Goal: Task Accomplishment & Management: Manage account settings

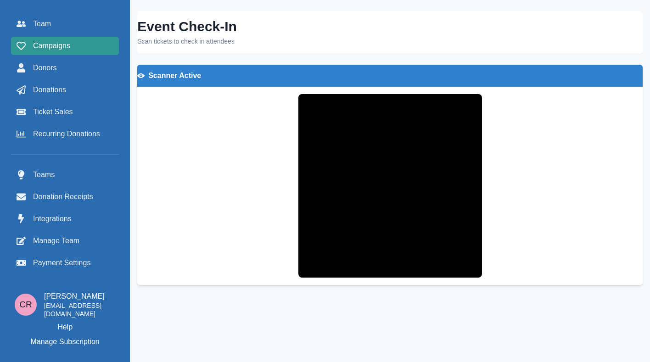
click at [66, 48] on span "Campaigns" at bounding box center [51, 45] width 37 height 11
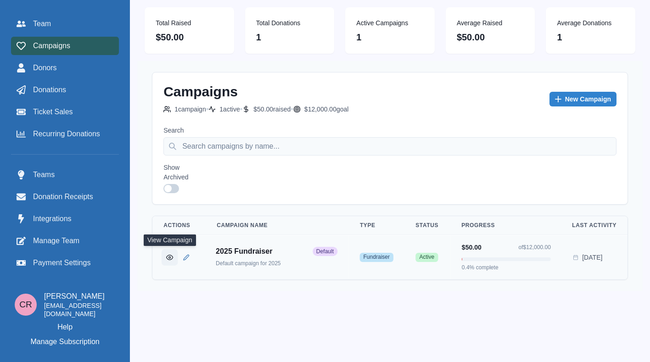
click at [169, 262] on button "View Campaign" at bounding box center [170, 257] width 16 height 16
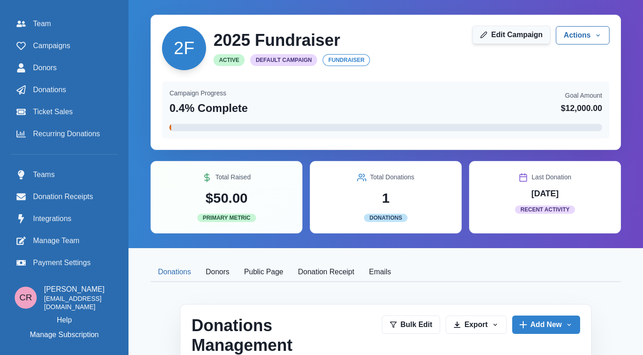
click at [529, 36] on link "Edit Campaign" at bounding box center [511, 35] width 78 height 18
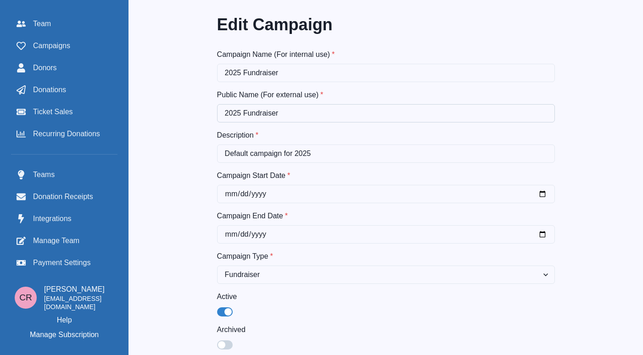
click at [346, 119] on input "2025 Fundraiser" at bounding box center [386, 113] width 338 height 18
click at [347, 157] on input "Default campaign for 2025" at bounding box center [386, 154] width 338 height 18
paste input "KO [MEDICAL_DATA] 24’ will bring together Chicago's top business professionals …"
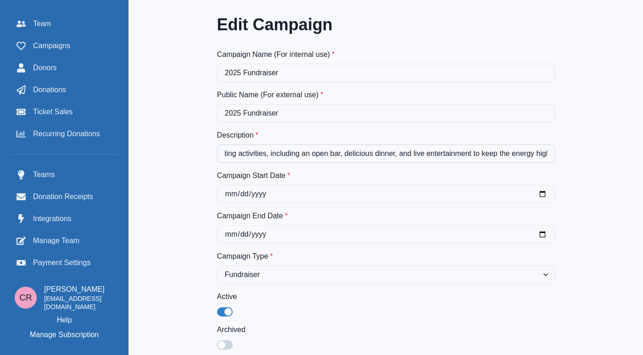
scroll to position [76, 0]
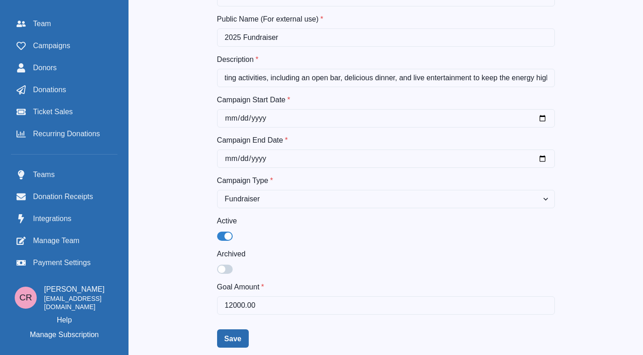
type input "KO [MEDICAL_DATA] 24’ will bring together Chicago's top business professionals …"
click at [235, 343] on button "Save" at bounding box center [233, 339] width 32 height 18
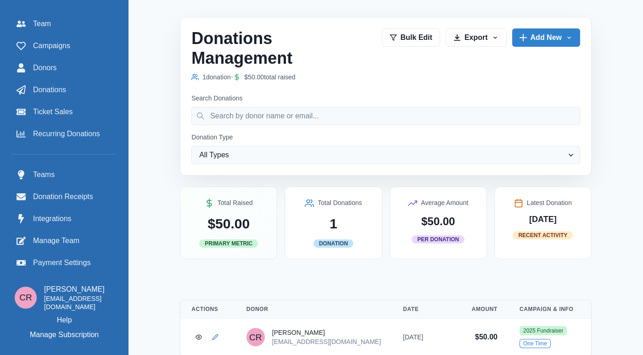
scroll to position [283, 0]
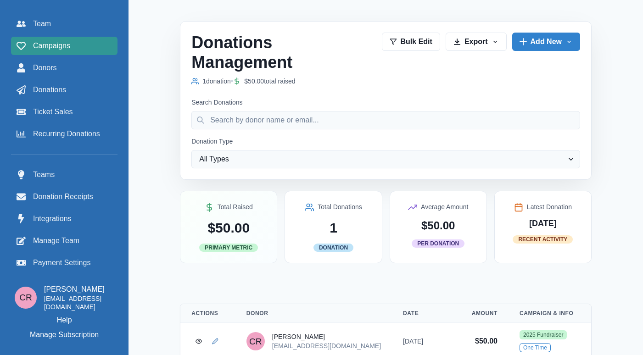
click at [62, 40] on span "Campaigns" at bounding box center [51, 45] width 37 height 11
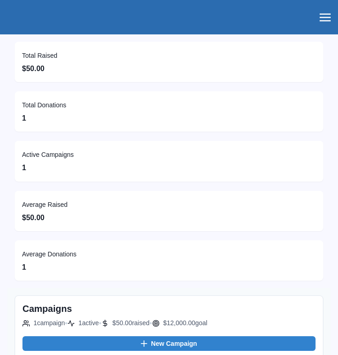
scroll to position [157, 0]
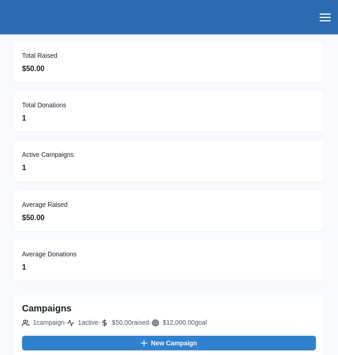
scroll to position [157, 0]
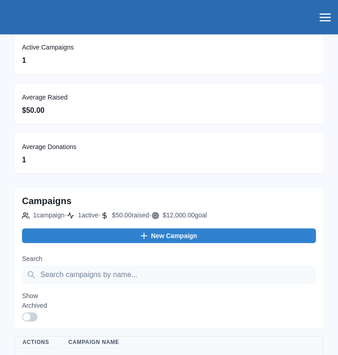
scroll to position [157, 0]
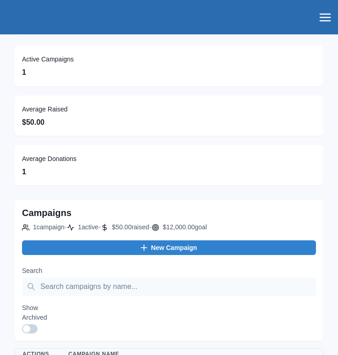
scroll to position [157, 0]
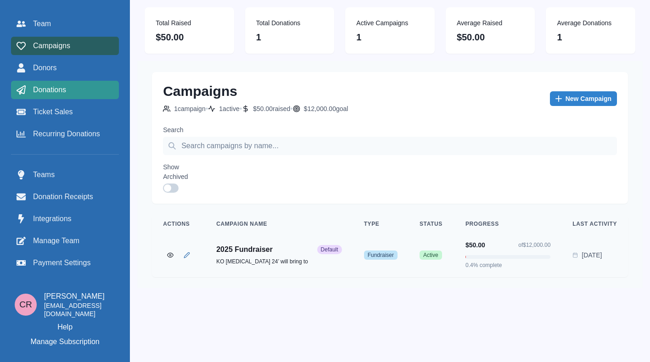
click at [25, 85] on div "Donations" at bounding box center [65, 89] width 97 height 11
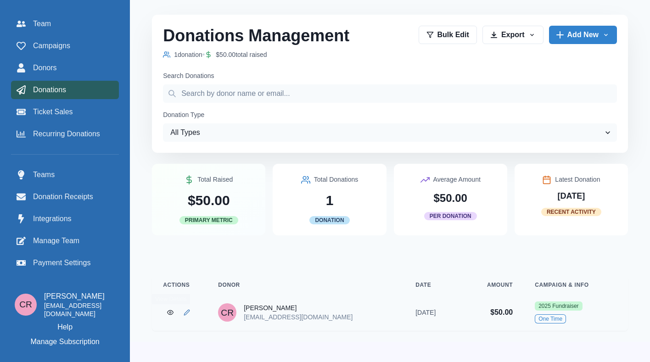
click at [168, 324] on td at bounding box center [179, 312] width 55 height 37
click at [169, 316] on icon "View Donation" at bounding box center [170, 312] width 6 height 6
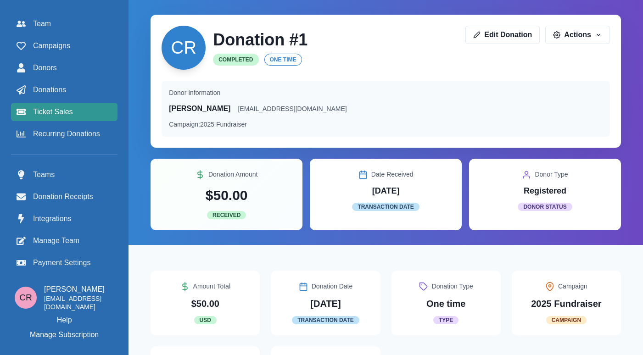
click at [88, 107] on div "Ticket Sales" at bounding box center [64, 112] width 95 height 11
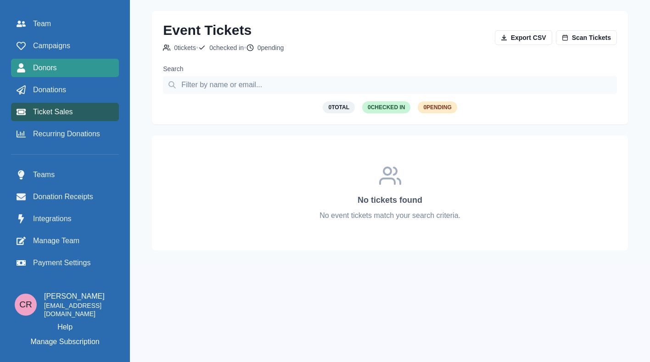
click at [67, 73] on div "Donors" at bounding box center [65, 67] width 97 height 11
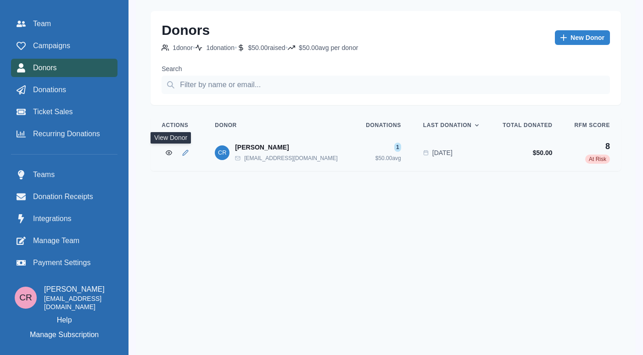
click at [172, 150] on button "View Donor" at bounding box center [169, 153] width 15 height 15
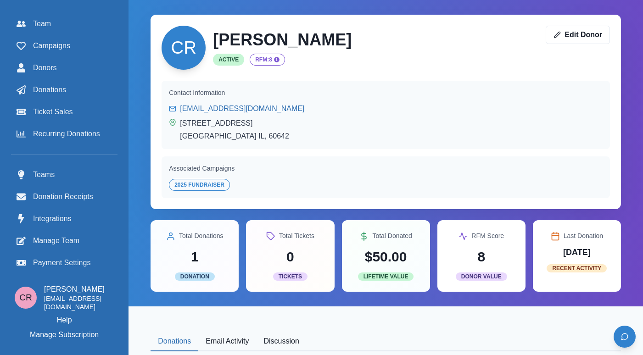
click at [631, 336] on button "Open chat" at bounding box center [624, 336] width 23 height 23
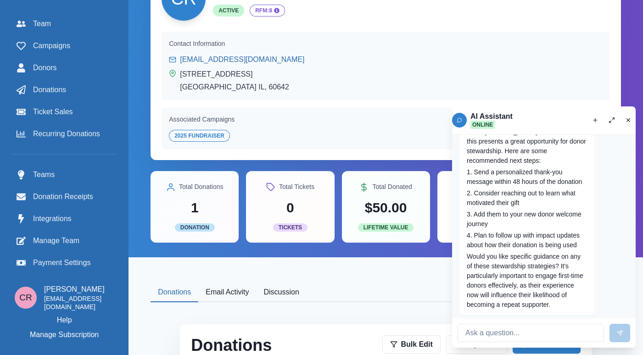
scroll to position [32, 0]
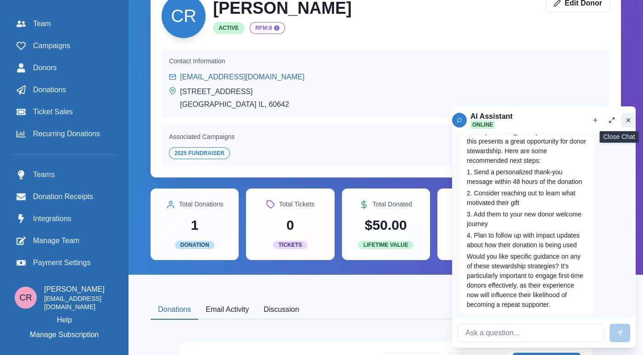
click at [625, 119] on icon "Close chat" at bounding box center [628, 120] width 6 height 6
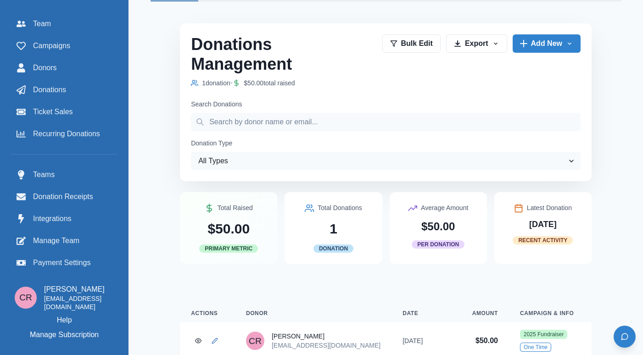
scroll to position [370, 0]
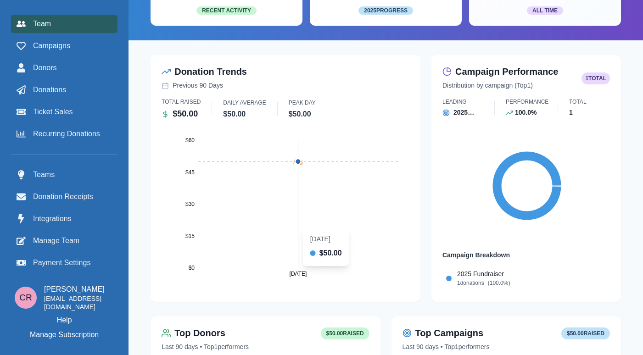
scroll to position [105, 0]
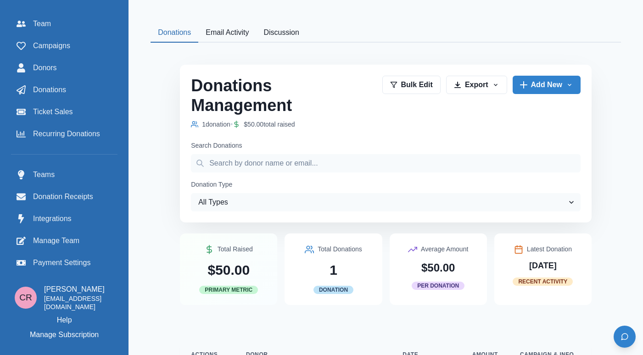
scroll to position [370, 0]
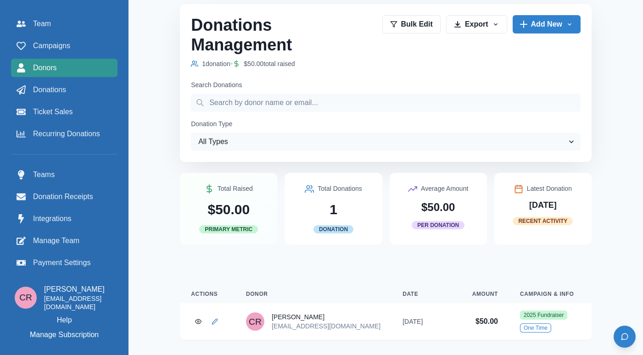
click at [48, 62] on span "Donors" at bounding box center [45, 67] width 24 height 11
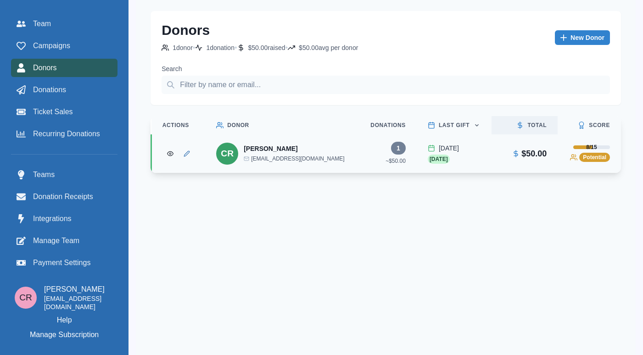
click at [537, 129] on p "Total" at bounding box center [536, 125] width 19 height 7
click at [537, 129] on div "Total" at bounding box center [523, 125] width 48 height 7
click at [453, 125] on p "Last Gift" at bounding box center [454, 125] width 31 height 7
click at [589, 128] on p "Score" at bounding box center [599, 125] width 21 height 7
click at [591, 161] on span "Potential" at bounding box center [595, 157] width 31 height 9
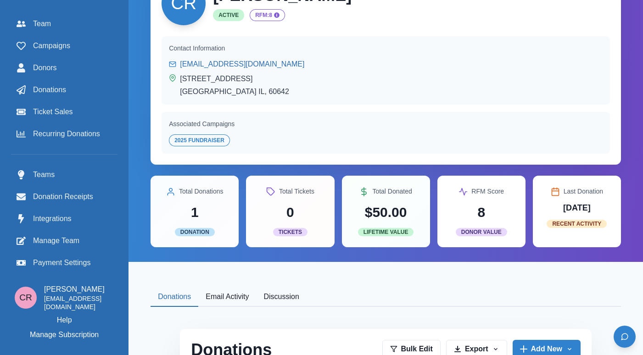
scroll to position [42, 0]
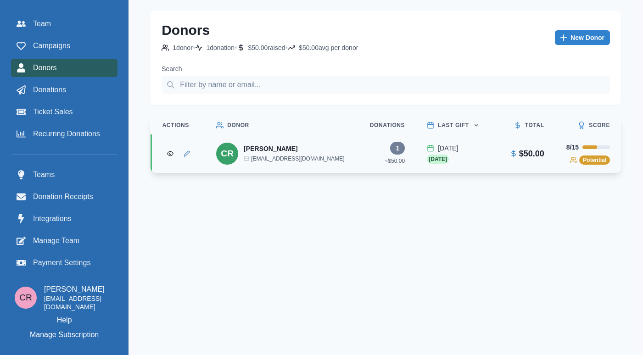
click at [394, 226] on div "Donors 1 donor • 1 donation • $50.00 raised • $50.00 avg per donor New Donor Ne…" at bounding box center [386, 177] width 500 height 355
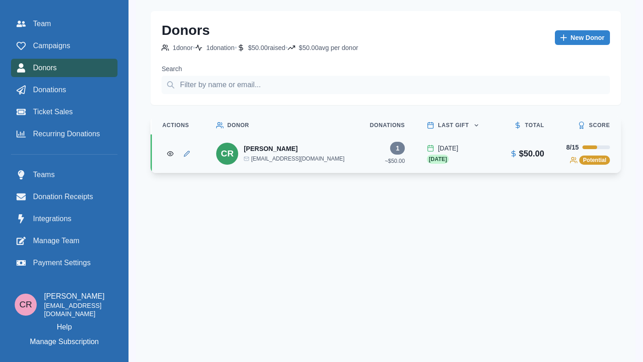
click at [318, 314] on div "Donors 1 donor • 1 donation • $50.00 raised • $50.00 avg per donor New Donor Ne…" at bounding box center [386, 181] width 500 height 362
click at [63, 40] on span "Campaigns" at bounding box center [51, 45] width 37 height 11
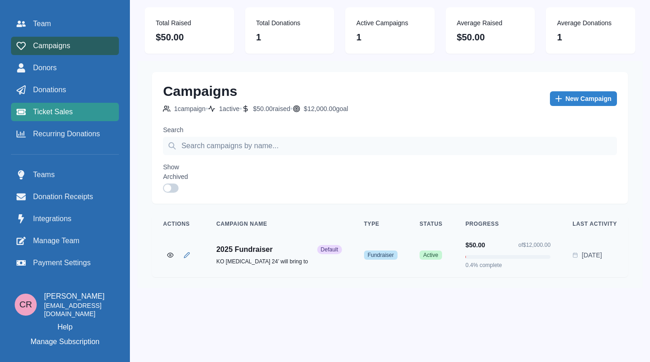
click at [70, 112] on span "Ticket Sales" at bounding box center [53, 112] width 40 height 11
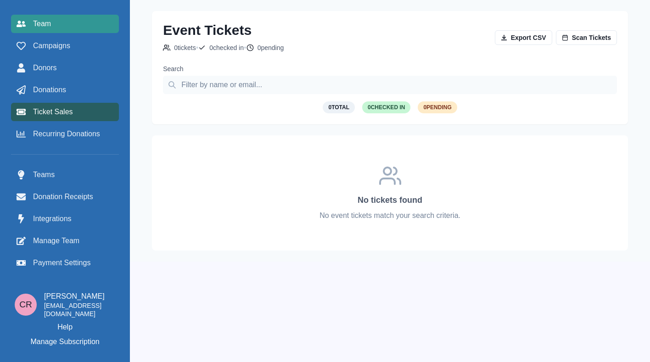
click at [80, 32] on link "Team" at bounding box center [65, 24] width 108 height 18
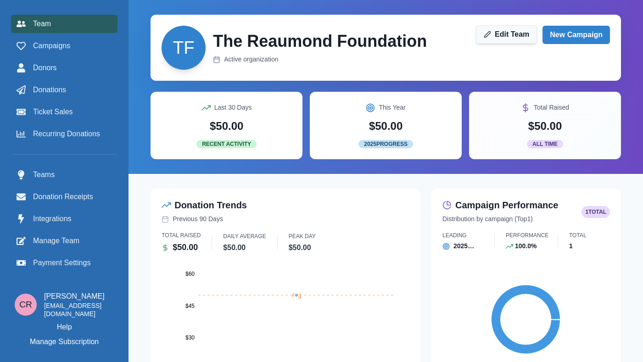
click at [528, 35] on link "Edit Team" at bounding box center [506, 34] width 61 height 18
click at [571, 39] on link "New Campaign" at bounding box center [576, 34] width 67 height 18
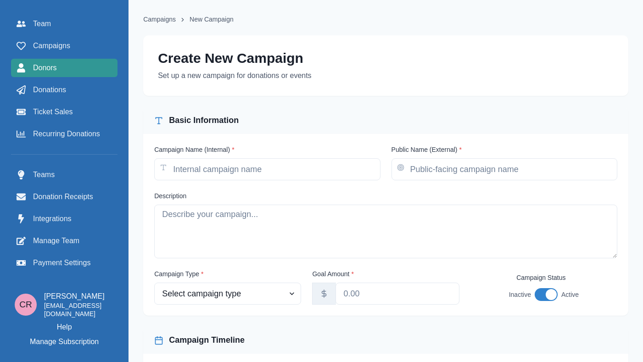
click at [44, 74] on link "Donors" at bounding box center [64, 68] width 107 height 18
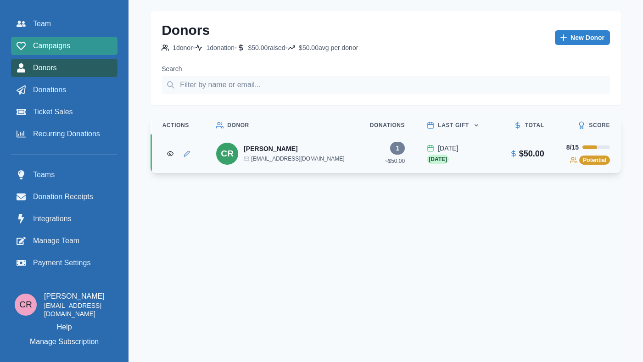
click at [53, 45] on span "Campaigns" at bounding box center [51, 45] width 37 height 11
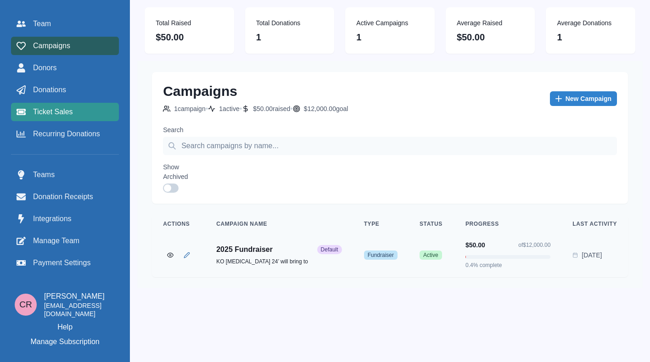
click at [66, 112] on span "Ticket Sales" at bounding box center [53, 112] width 40 height 11
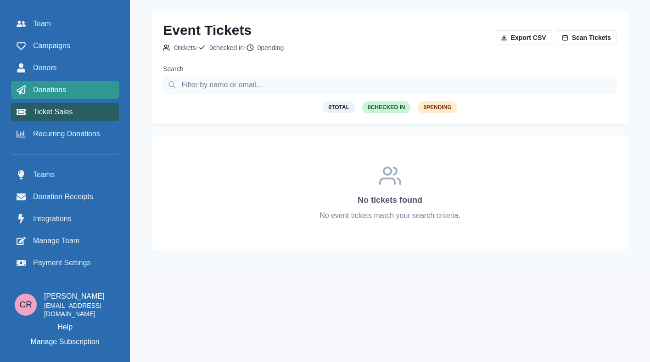
click at [73, 89] on div "Donations" at bounding box center [65, 89] width 97 height 11
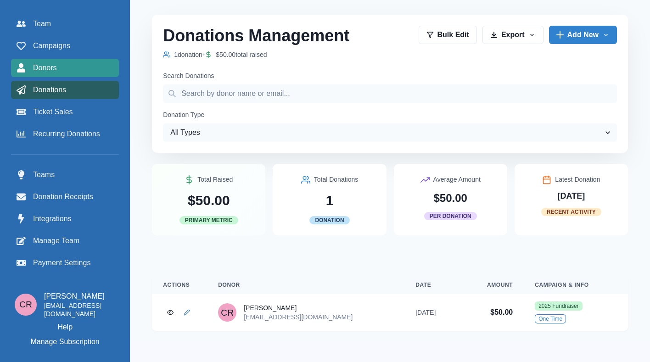
click at [66, 73] on div "Donors" at bounding box center [65, 67] width 97 height 11
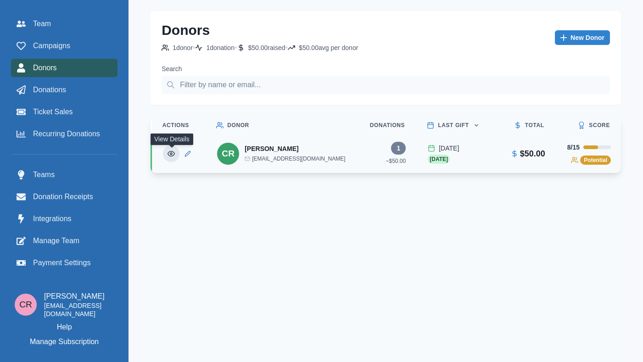
click at [171, 161] on button "View Donor" at bounding box center [171, 154] width 17 height 17
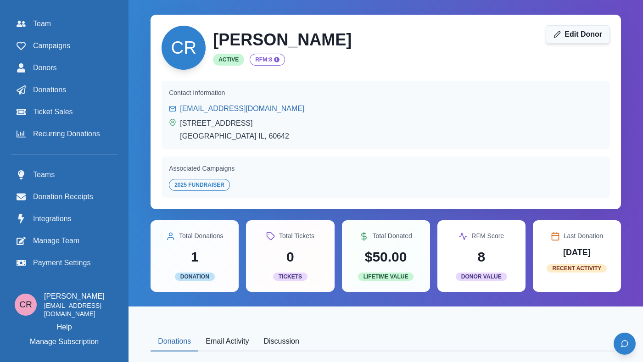
click at [562, 40] on link "Edit Donor" at bounding box center [578, 34] width 64 height 18
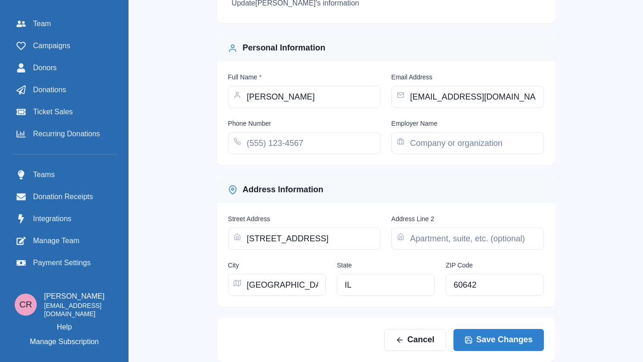
scroll to position [97, 0]
click at [326, 252] on div "Street Address 1417 West Chicago Avenue Address Line 2 City Chicago State IL ZI…" at bounding box center [386, 255] width 316 height 82
click at [329, 246] on input "1417 West Chicago Avenue" at bounding box center [304, 239] width 152 height 22
click at [286, 307] on div "Edit Donor Update Connor Reaumond 's information Personal Information Full Name…" at bounding box center [386, 162] width 338 height 399
click at [287, 281] on input "Chicago" at bounding box center [277, 285] width 98 height 22
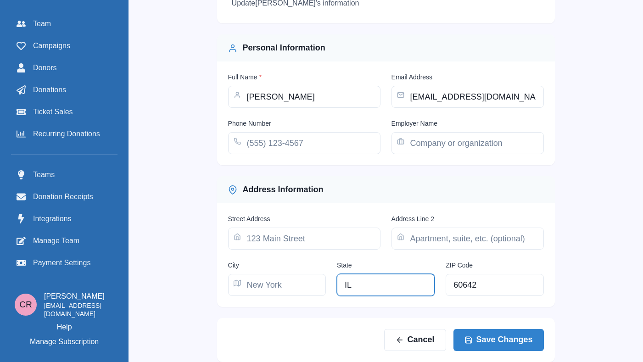
click at [376, 281] on input "IL" at bounding box center [386, 285] width 98 height 22
type input "x"
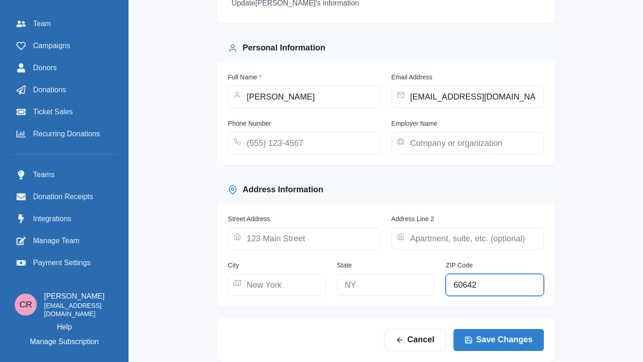
click at [492, 278] on input "60642" at bounding box center [495, 285] width 98 height 22
click at [402, 315] on div "Edit Donor Update Connor Reaumond 's information Personal Information Full Name…" at bounding box center [386, 162] width 338 height 399
click at [484, 342] on button "Save Changes" at bounding box center [499, 340] width 90 height 22
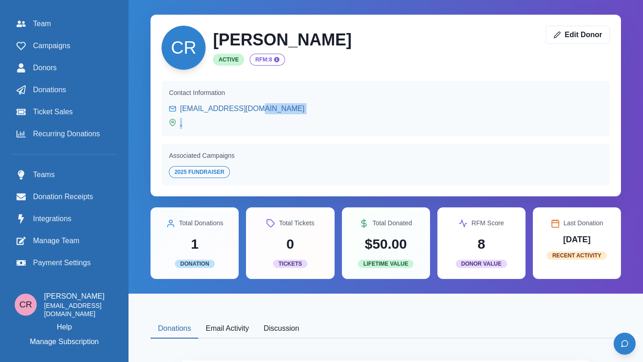
drag, startPoint x: 0, startPoint y: 0, endPoint x: 182, endPoint y: 129, distance: 223.2
click at [182, 129] on div "Contact Information [EMAIL_ADDRESS][DOMAIN_NAME] ," at bounding box center [386, 109] width 449 height 56
copy div ","
drag, startPoint x: 196, startPoint y: 129, endPoint x: 164, endPoint y: 117, distance: 34.9
click at [164, 117] on div "Contact Information [EMAIL_ADDRESS][DOMAIN_NAME] ," at bounding box center [386, 109] width 449 height 56
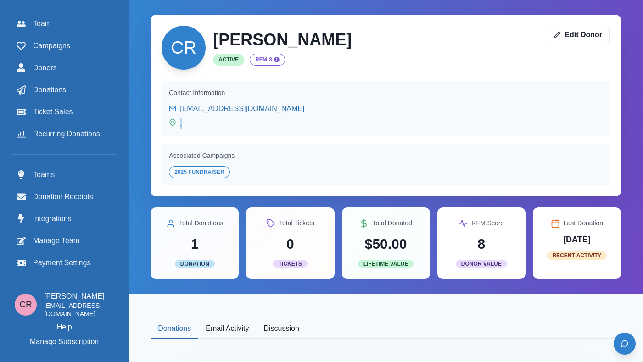
copy p ","
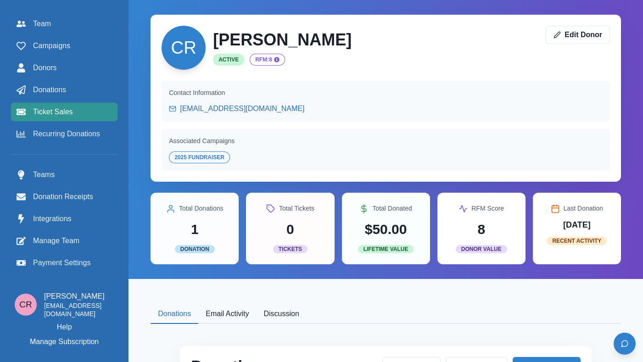
click at [90, 105] on link "Ticket Sales" at bounding box center [64, 112] width 107 height 18
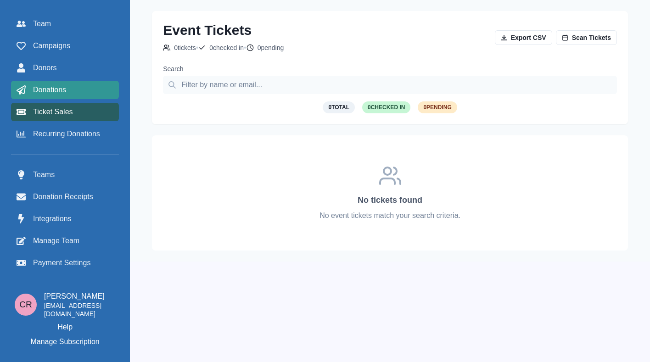
click at [82, 88] on div "Donations" at bounding box center [65, 89] width 97 height 11
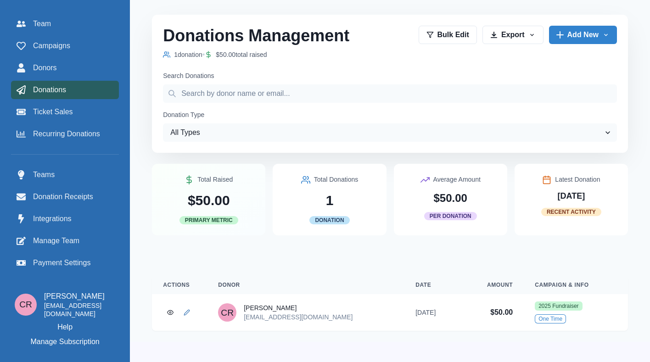
click at [79, 79] on div "Team Campaigns Donors Donations Ticket Sales Recurring Donations" at bounding box center [65, 79] width 108 height 129
click at [78, 73] on link "Donors" at bounding box center [65, 68] width 108 height 18
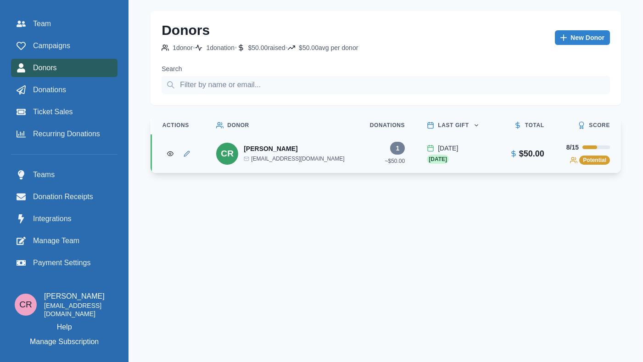
click at [82, 58] on div "Team Campaigns Donors Donations Ticket Sales Recurring Donations" at bounding box center [64, 79] width 107 height 129
click at [81, 54] on link "Campaigns" at bounding box center [64, 46] width 107 height 18
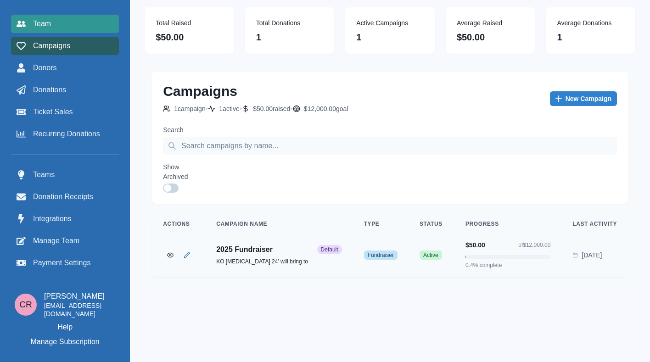
click at [71, 25] on div "Team" at bounding box center [65, 23] width 97 height 11
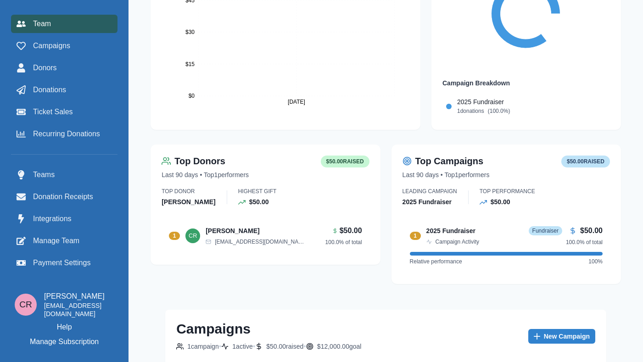
scroll to position [374, 0]
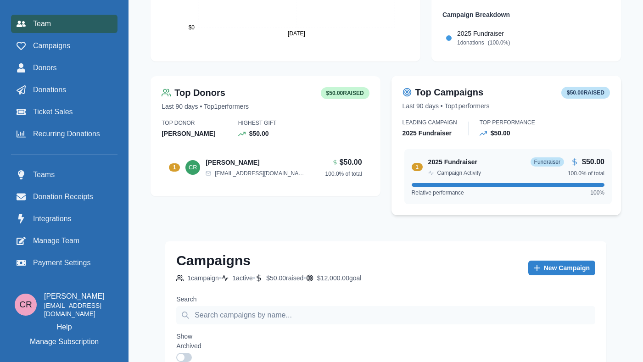
click at [411, 174] on div "1 2025 Fundraiser Fundraiser Campaign Activity $50.00 100.0 % of total Relative…" at bounding box center [508, 176] width 208 height 55
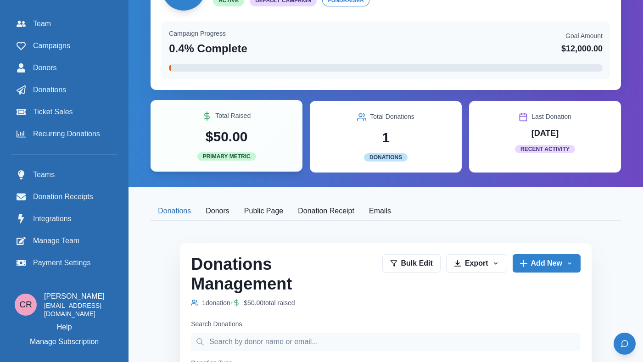
scroll to position [18, 0]
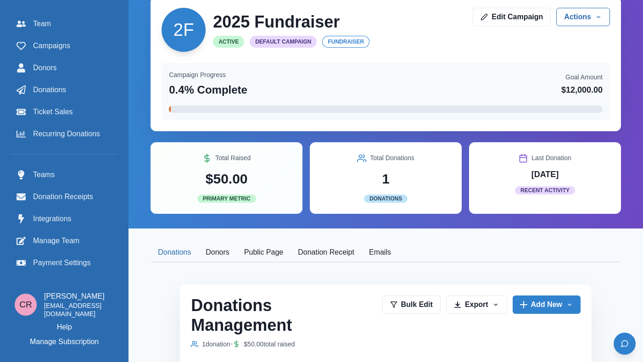
click at [213, 246] on button "Donors" at bounding box center [217, 252] width 39 height 19
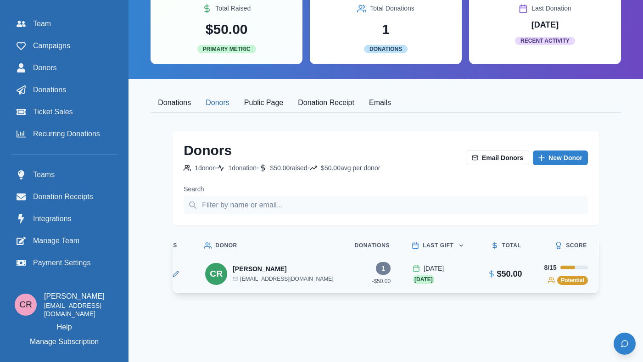
scroll to position [0, 0]
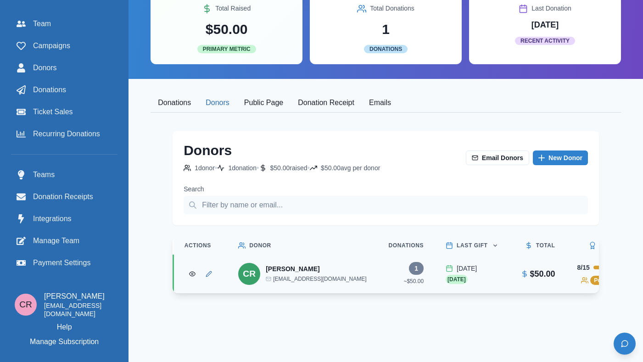
click at [269, 120] on div "Donors 1 donor • 1 donation • $50.00 raised • $50.00 avg per donor Email Donors…" at bounding box center [386, 301] width 471 height 377
click at [271, 107] on button "Public Page" at bounding box center [264, 103] width 54 height 19
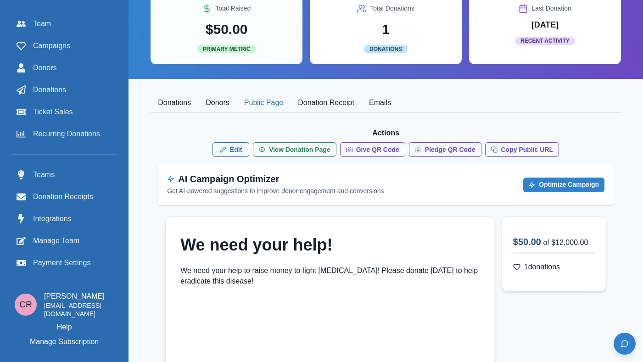
click at [230, 110] on button "Donors" at bounding box center [217, 103] width 39 height 19
click at [265, 108] on button "Public Page" at bounding box center [264, 103] width 54 height 19
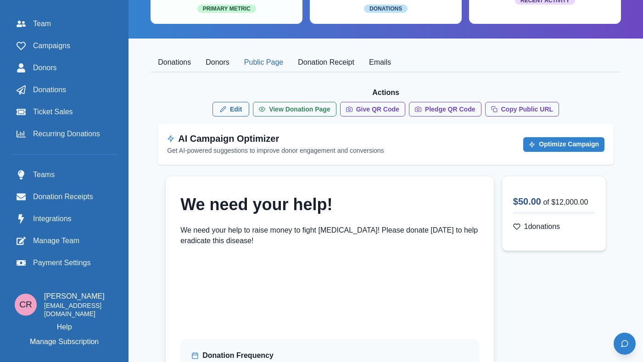
scroll to position [129, 0]
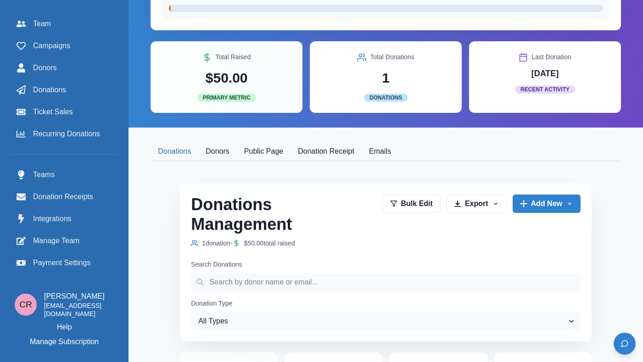
scroll to position [131, 0]
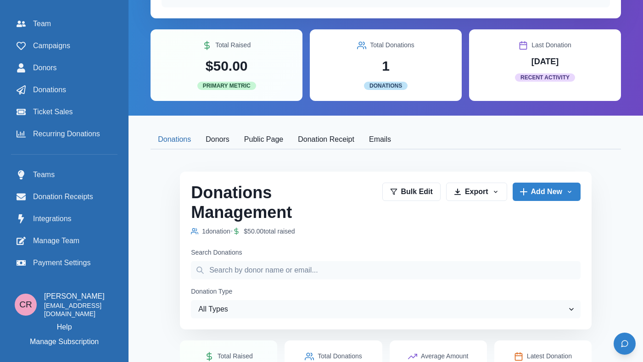
click at [256, 151] on div "Donations Management 1 donation • $50.00 total raised Bulk Edit Export Export t…" at bounding box center [386, 338] width 471 height 376
click at [254, 140] on button "Public Page" at bounding box center [264, 139] width 54 height 19
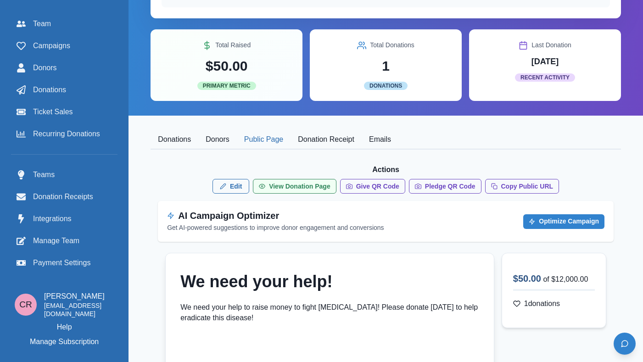
click at [286, 189] on link "View Donation Page" at bounding box center [295, 186] width 84 height 15
click at [240, 184] on link "Edit" at bounding box center [231, 186] width 37 height 15
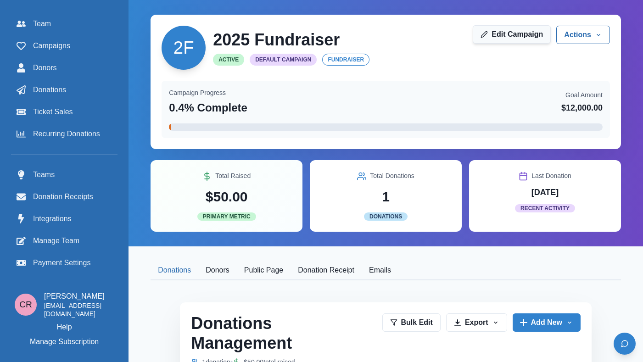
click at [533, 34] on link "Edit Campaign" at bounding box center [512, 34] width 78 height 18
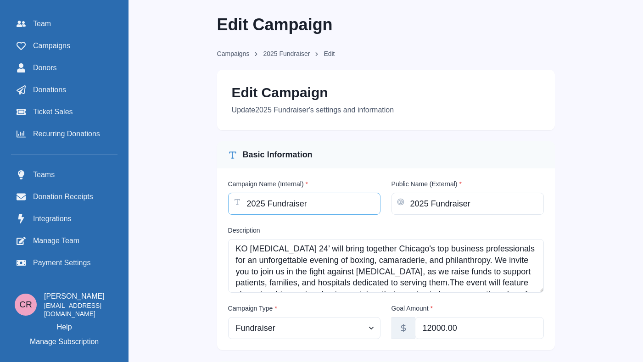
scroll to position [224, 0]
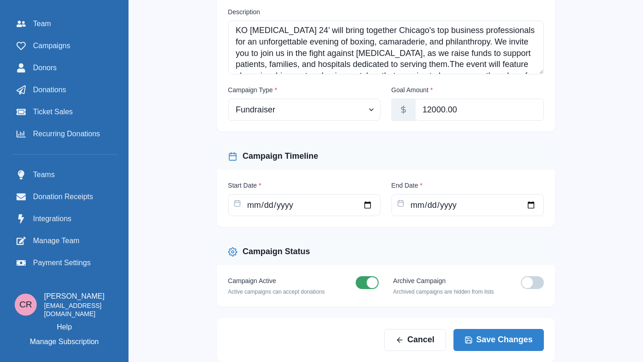
click at [398, 283] on label "Archive Campaign" at bounding box center [419, 281] width 52 height 10
click at [367, 283] on span at bounding box center [372, 282] width 11 height 11
click at [356, 276] on input "checkbox" at bounding box center [355, 276] width 0 height 0
checkbox input "false"
click at [494, 344] on button "Save Changes" at bounding box center [499, 340] width 90 height 22
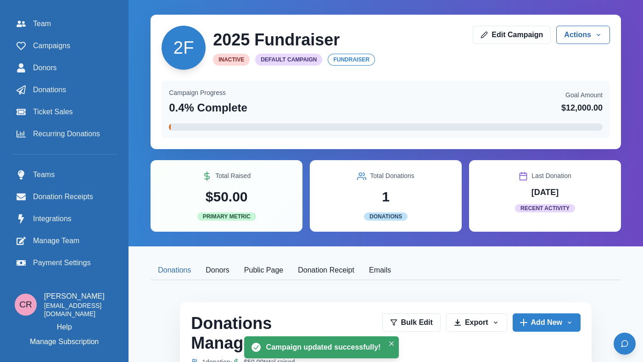
scroll to position [1, 0]
click at [267, 259] on div "2F 2025 Fundraiser Inactive Default Campaign fundraiser Edit Campaign Actions E…" at bounding box center [386, 328] width 515 height 657
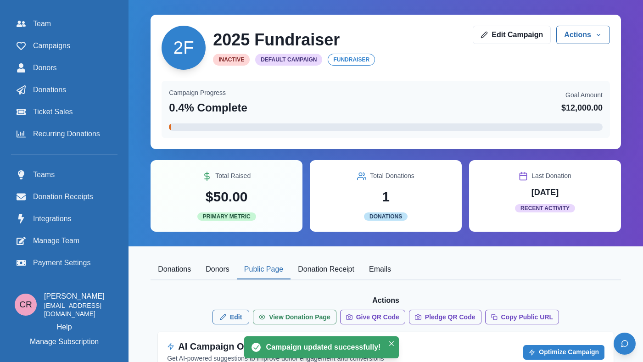
click at [266, 268] on button "Public Page" at bounding box center [264, 269] width 54 height 19
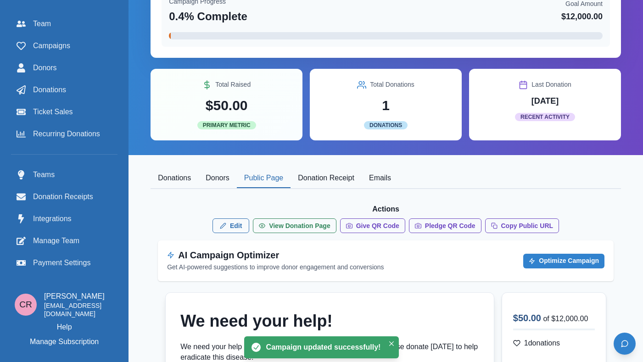
scroll to position [92, 0]
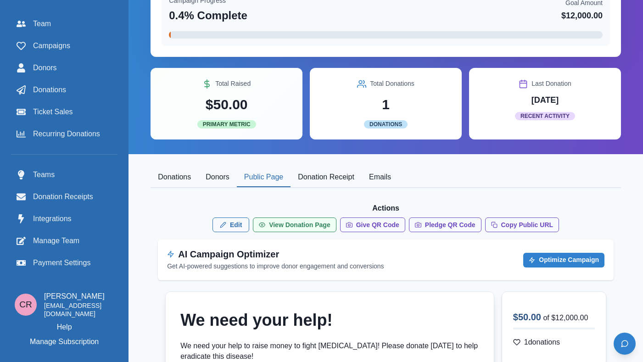
click at [305, 229] on link "View Donation Page" at bounding box center [295, 225] width 84 height 15
click at [525, 223] on button "Copy Public URL" at bounding box center [522, 225] width 74 height 15
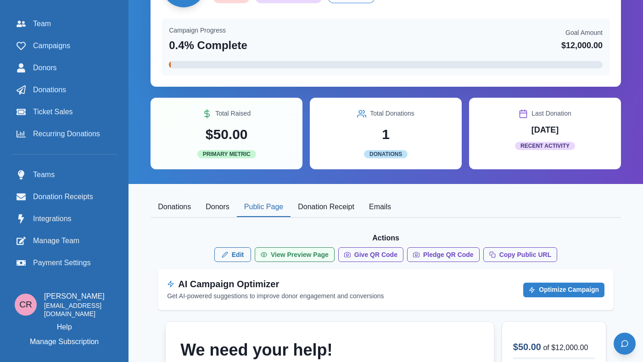
scroll to position [75, 0]
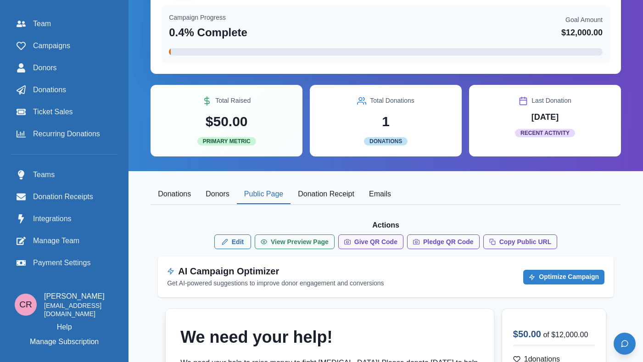
click at [396, 244] on button "Give QR Code" at bounding box center [370, 242] width 65 height 15
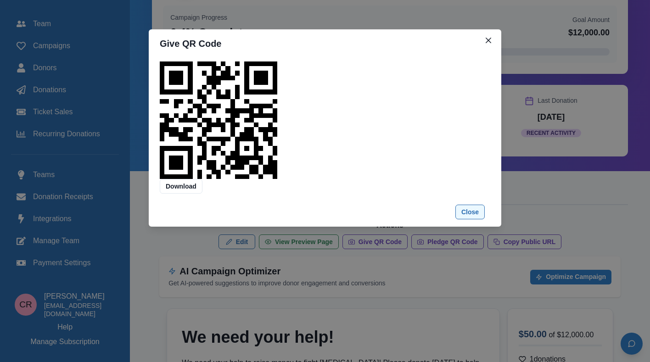
click at [471, 213] on button "Close" at bounding box center [469, 212] width 29 height 15
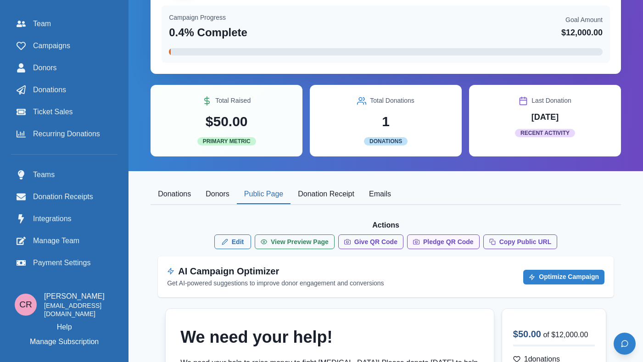
click at [447, 241] on button "Pledge QR Code" at bounding box center [443, 242] width 73 height 15
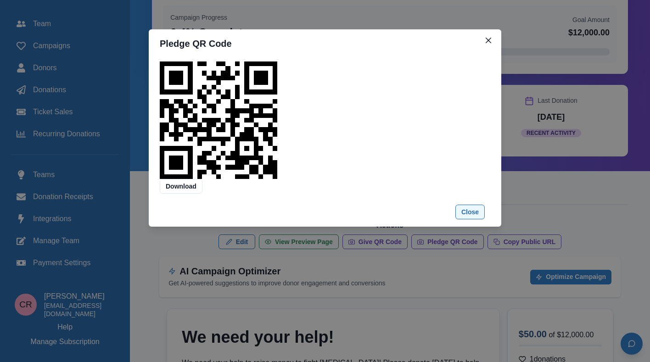
click at [468, 211] on button "Close" at bounding box center [469, 212] width 29 height 15
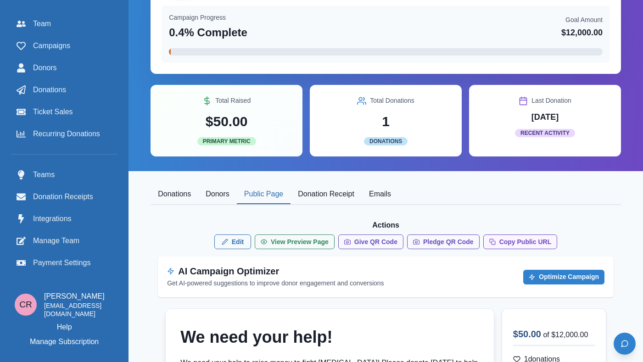
click at [502, 247] on button "Copy Public URL" at bounding box center [520, 242] width 74 height 15
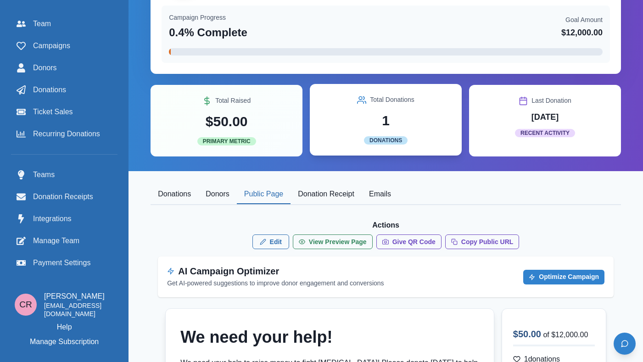
scroll to position [0, 0]
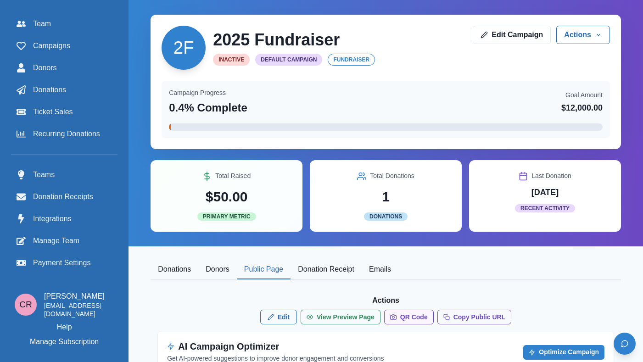
click at [413, 320] on button "QR Code" at bounding box center [409, 317] width 50 height 15
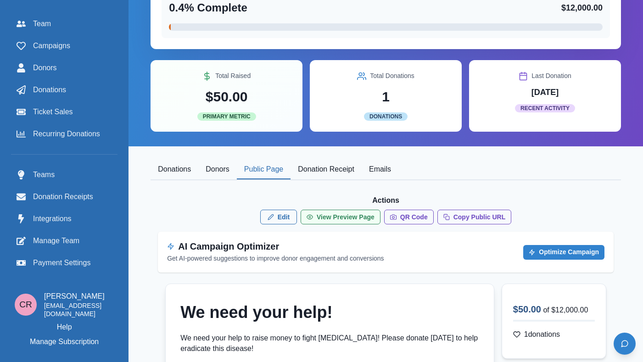
scroll to position [107, 0]
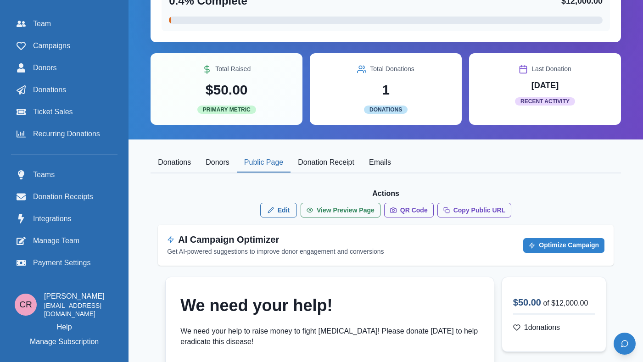
click at [467, 229] on div "AI Campaign Optimizer Get AI-powered suggestions to improve donor engagement an…" at bounding box center [386, 245] width 456 height 41
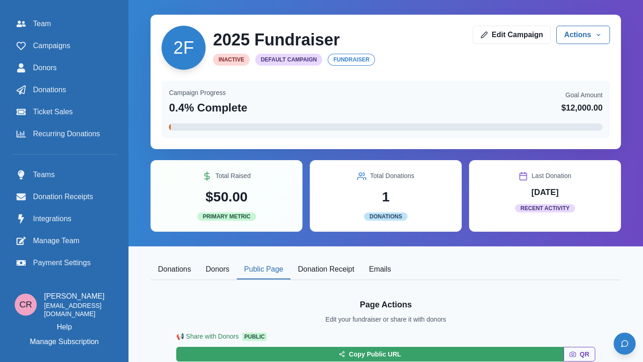
scroll to position [138, 0]
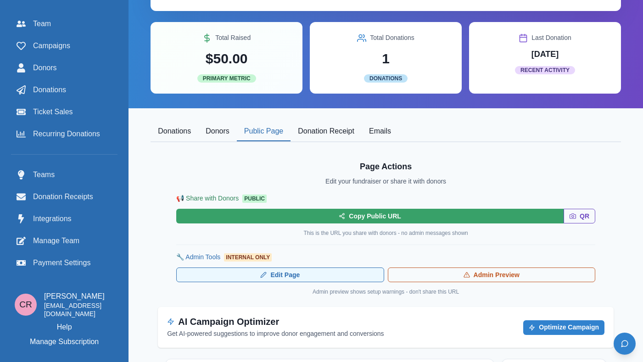
click at [358, 279] on link "Edit Page" at bounding box center [280, 275] width 208 height 15
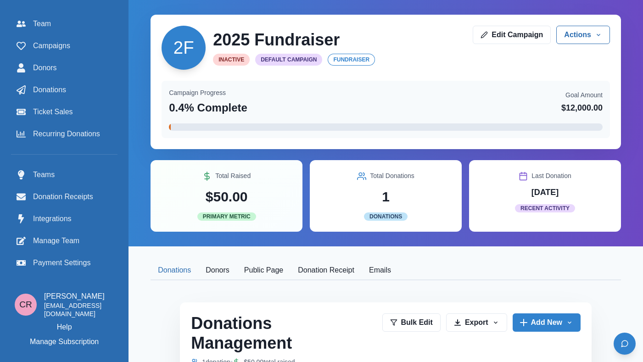
click at [262, 276] on button "Public Page" at bounding box center [264, 270] width 54 height 19
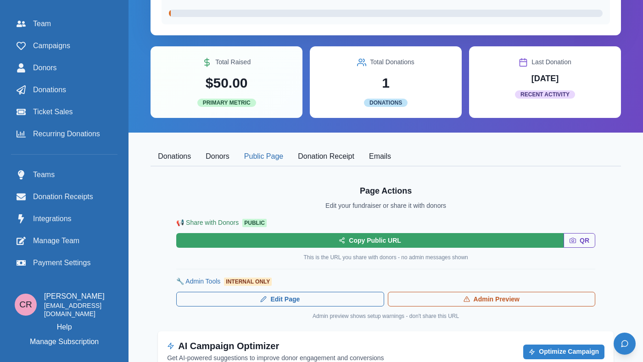
scroll to position [153, 0]
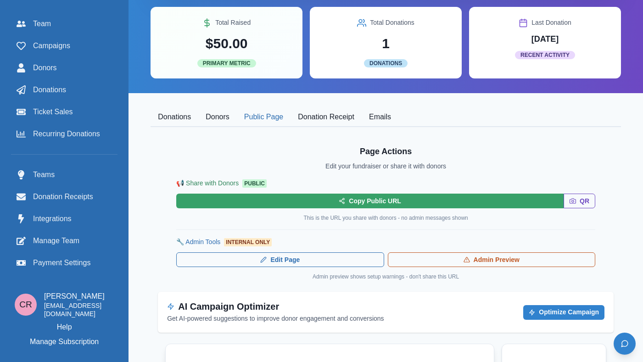
click at [522, 269] on div "🔧 Admin Tools Internal Only Edit Page Admin Preview Admin preview shows setup w…" at bounding box center [385, 259] width 419 height 44
click at [525, 261] on link "Admin Preview" at bounding box center [492, 259] width 208 height 15
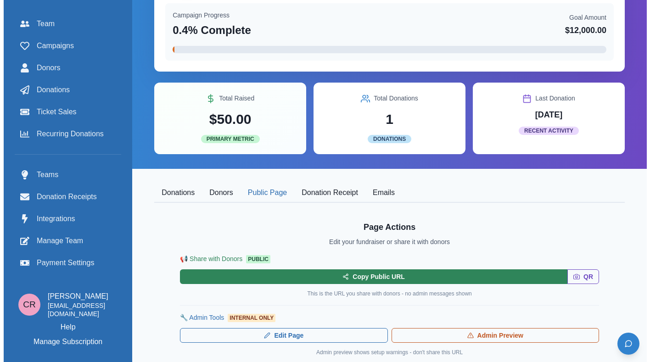
scroll to position [0, 0]
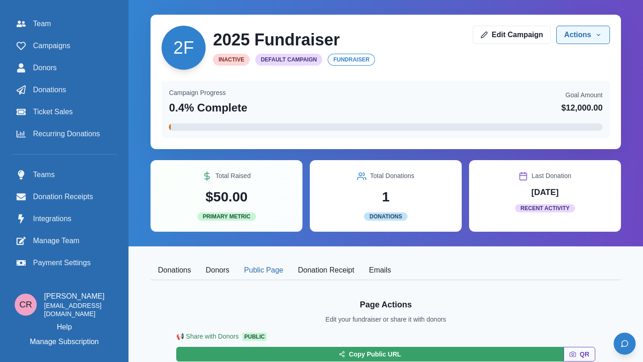
click at [598, 28] on button "Actions" at bounding box center [583, 35] width 54 height 18
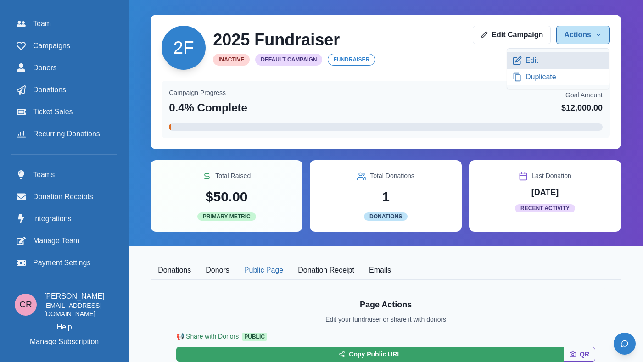
click at [567, 66] on link "Edit" at bounding box center [558, 60] width 102 height 17
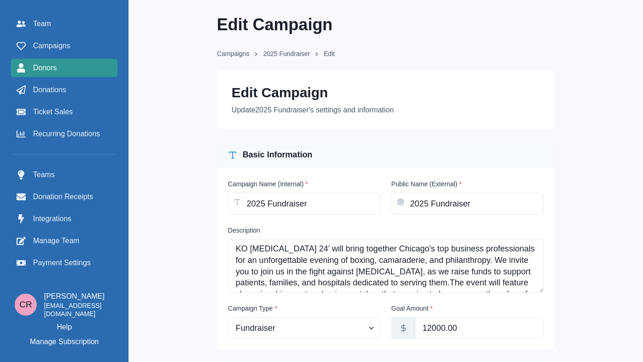
click at [80, 72] on div "Donors" at bounding box center [64, 67] width 95 height 11
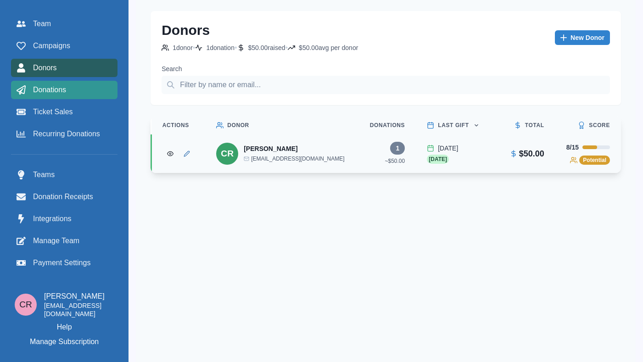
click at [86, 97] on link "Donations" at bounding box center [64, 90] width 107 height 18
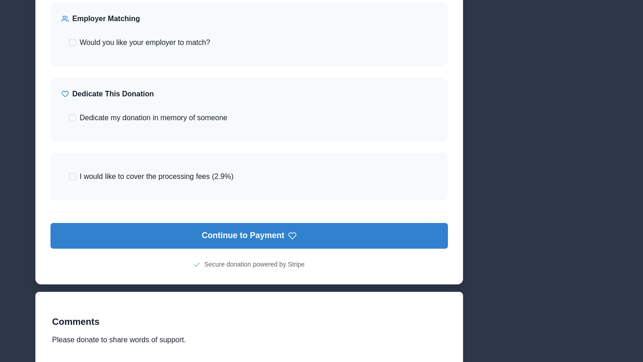
scroll to position [445, 0]
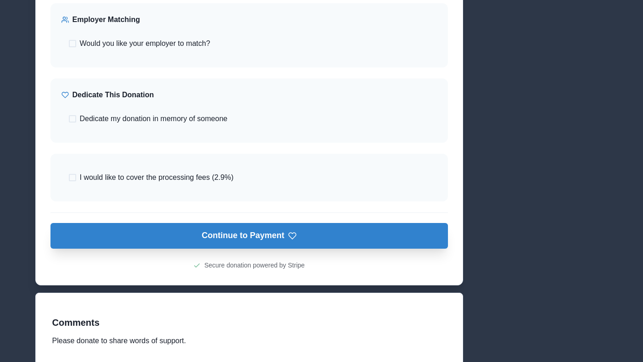
click at [315, 241] on button "Continue to Payment" at bounding box center [249, 236] width 398 height 26
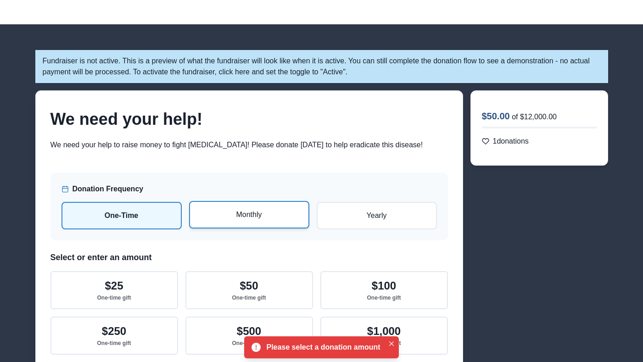
scroll to position [0, 0]
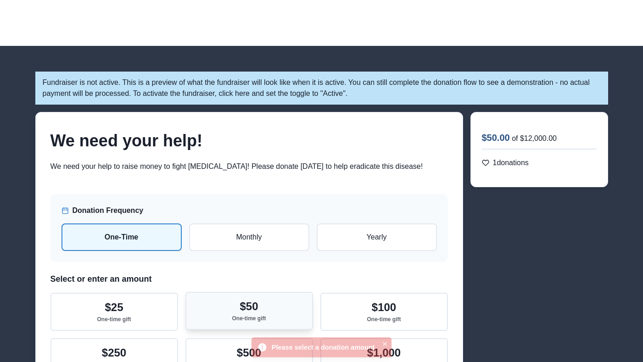
click at [252, 313] on p "$50" at bounding box center [249, 306] width 18 height 13
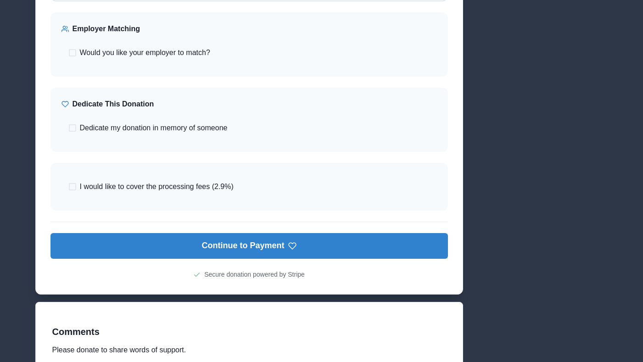
scroll to position [441, 0]
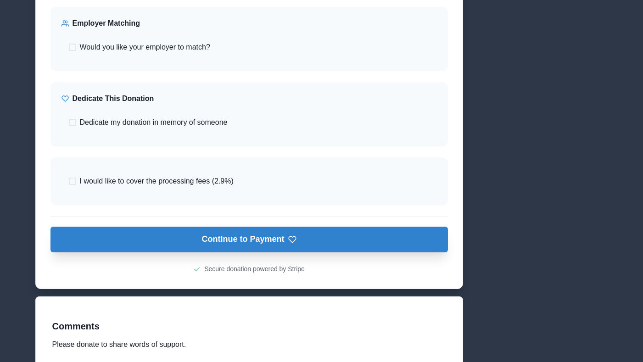
click at [290, 252] on button "Continue to Payment" at bounding box center [249, 240] width 398 height 26
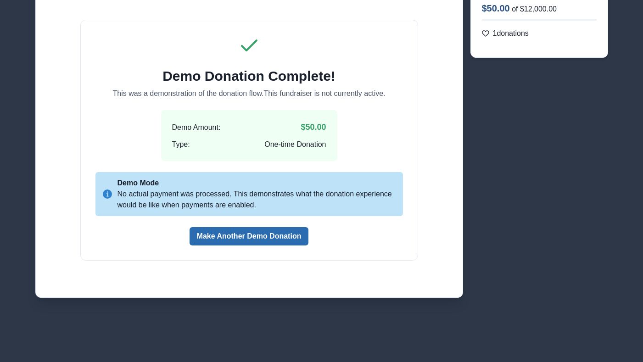
click at [274, 243] on button "Make Another Demo Donation" at bounding box center [249, 236] width 119 height 18
click at [274, 230] on button "Make Another Demo Donation" at bounding box center [249, 236] width 119 height 18
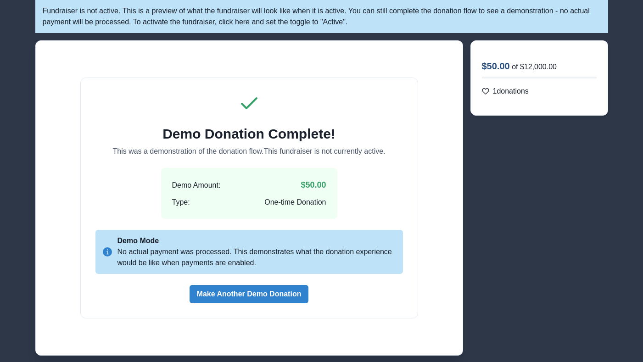
scroll to position [71, 0]
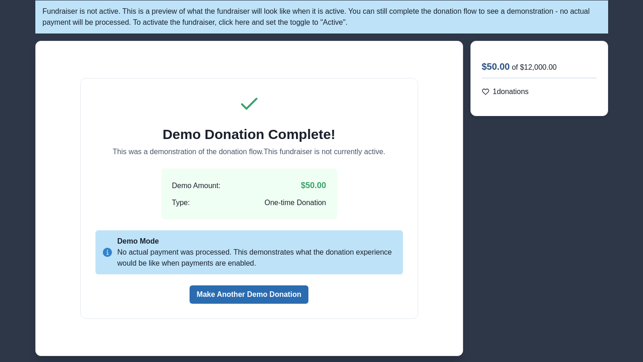
click at [249, 298] on button "Make Another Demo Donation" at bounding box center [249, 295] width 119 height 18
click at [252, 292] on button "Make Another Demo Donation" at bounding box center [249, 295] width 119 height 18
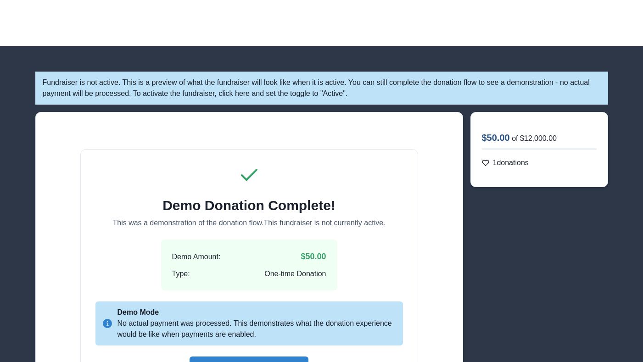
scroll to position [129, 0]
